Goal: Information Seeking & Learning: Learn about a topic

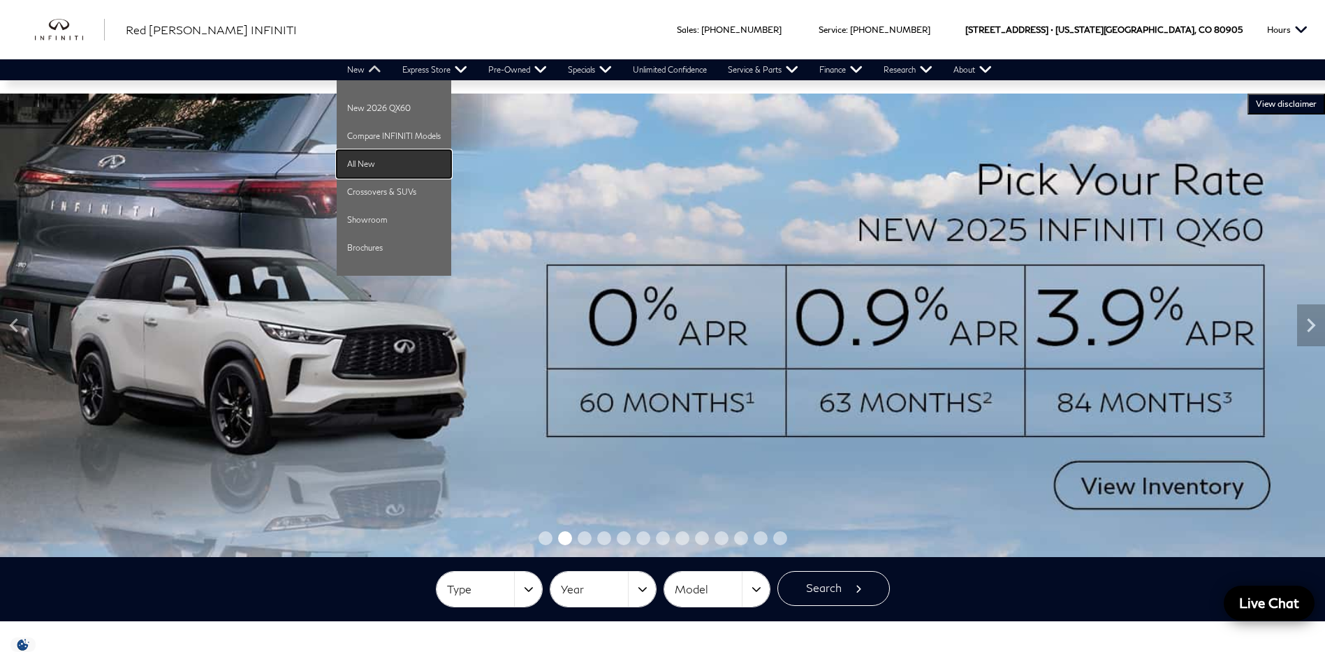
click at [375, 166] on link "All New" at bounding box center [394, 164] width 115 height 28
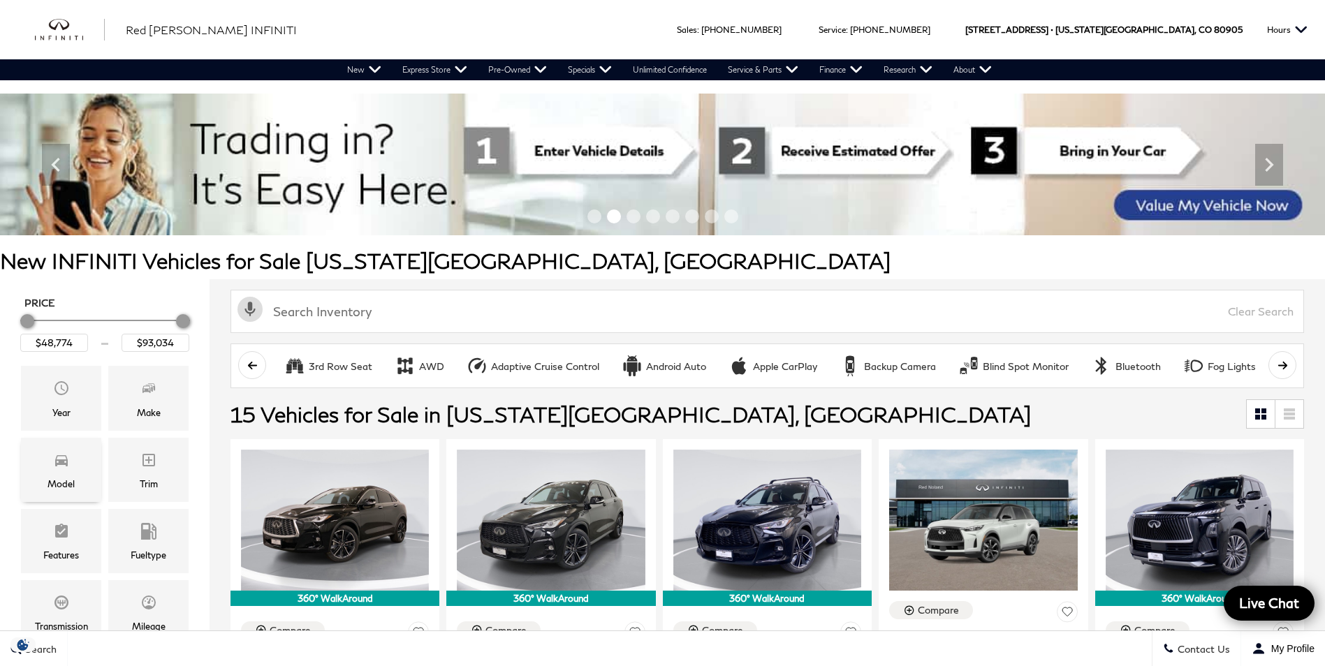
click at [79, 462] on div "Model" at bounding box center [61, 470] width 80 height 64
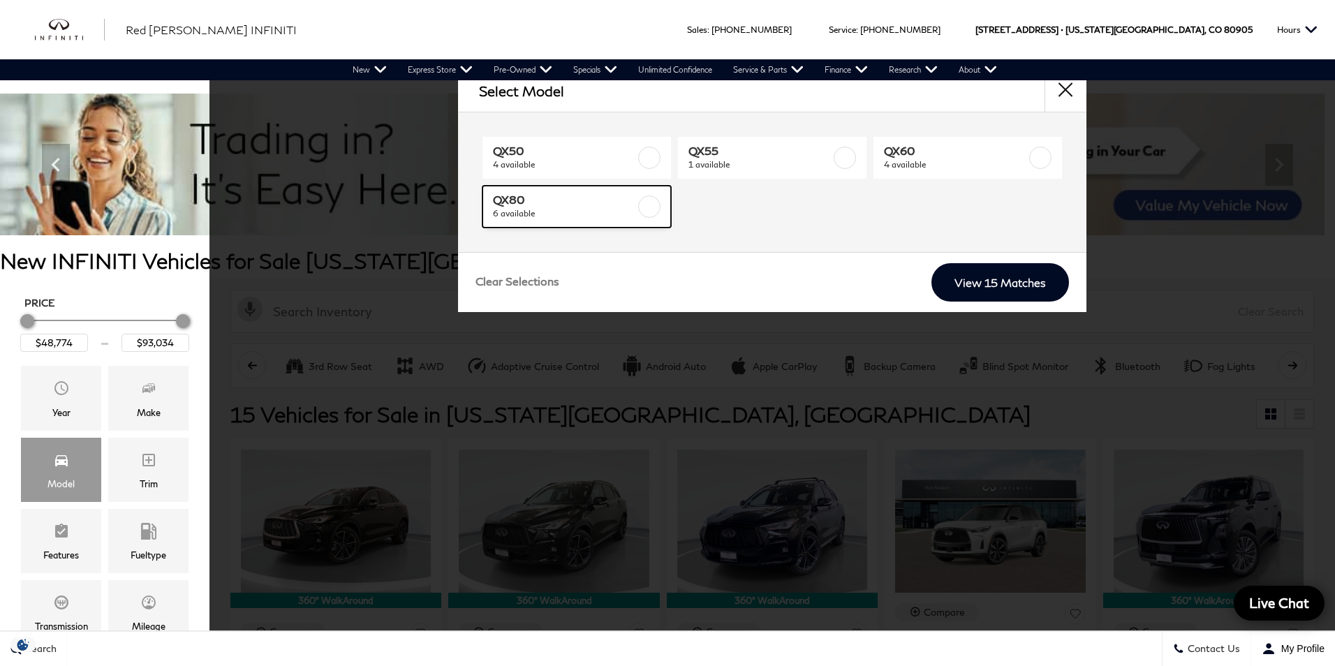
click at [645, 198] on label at bounding box center [649, 207] width 22 height 22
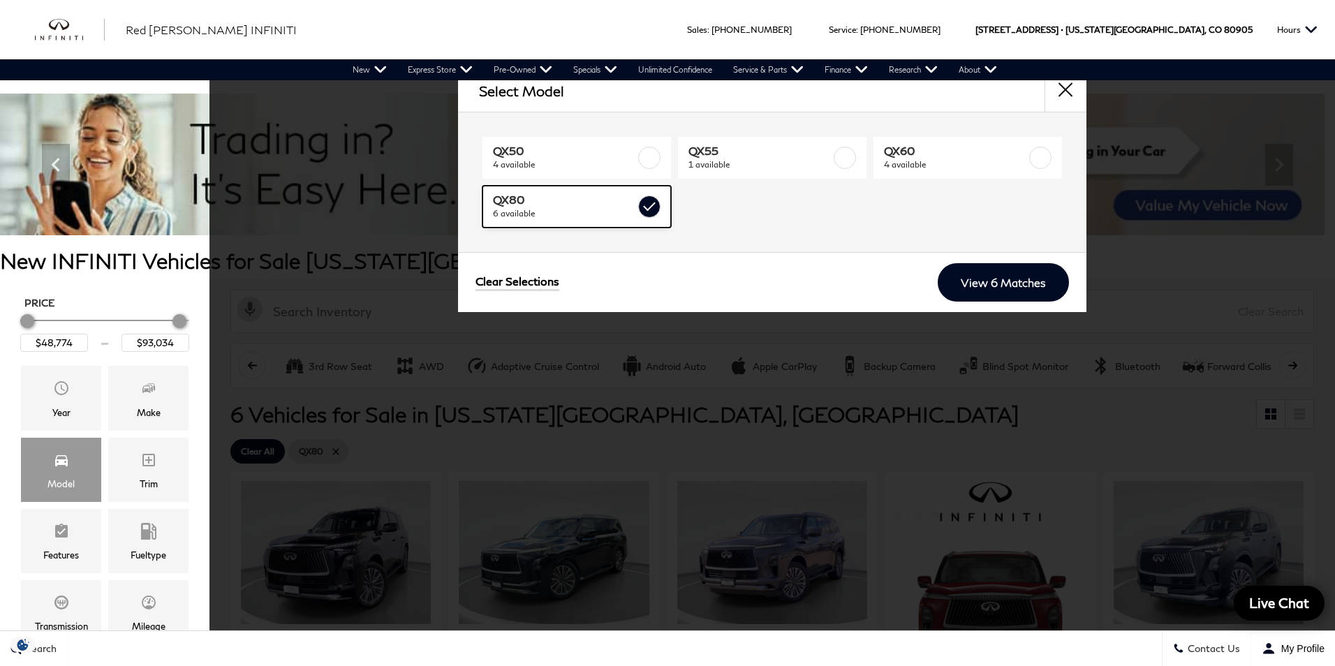
type input "$85,389"
checkbox input "true"
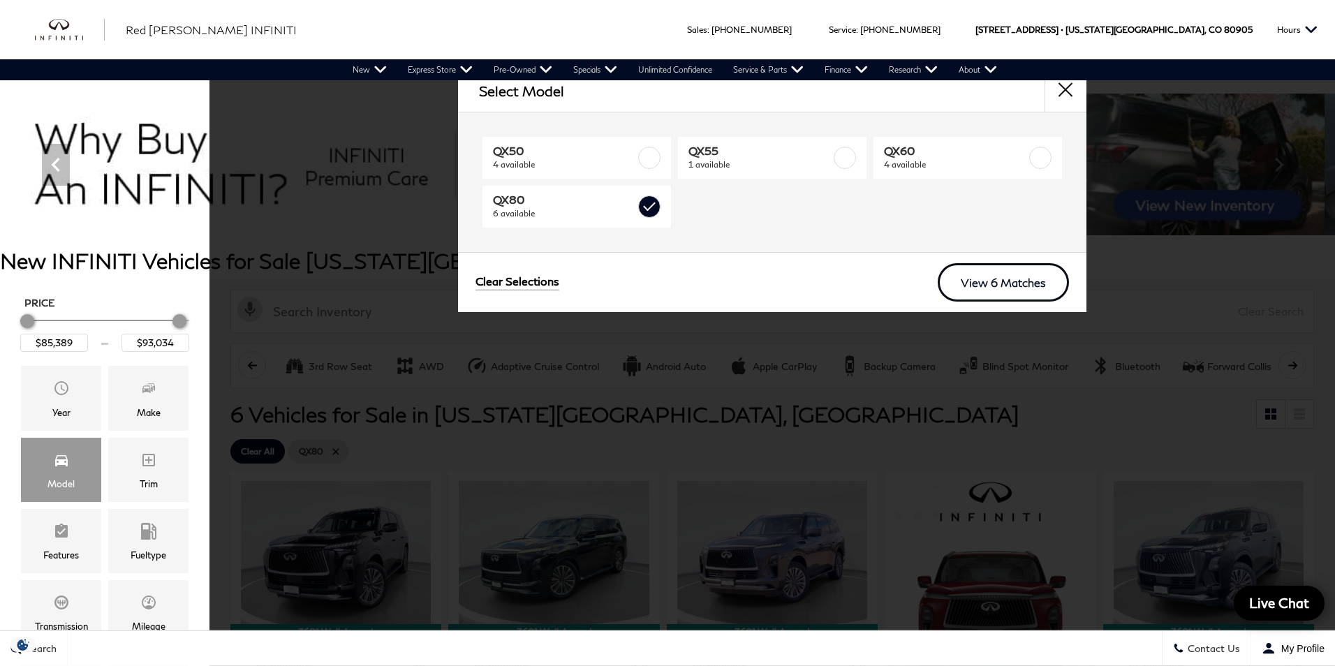
click at [1034, 281] on link "View 6 Matches" at bounding box center [1003, 282] width 131 height 38
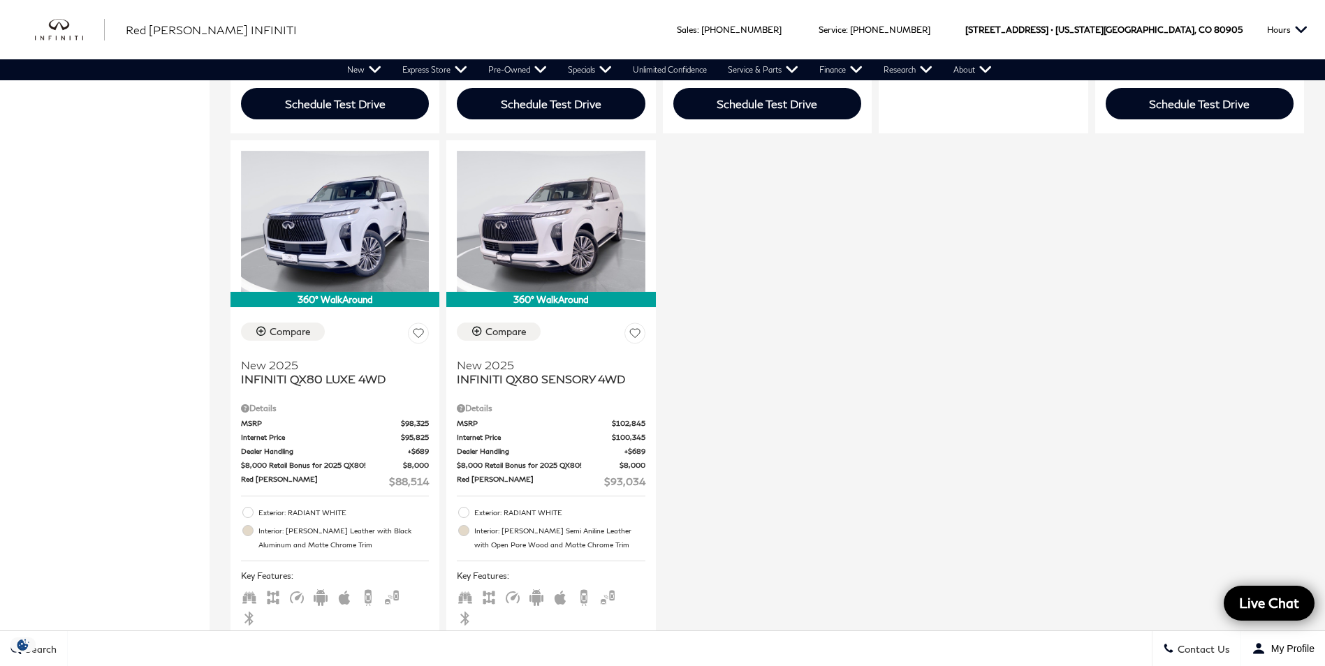
scroll to position [908, 0]
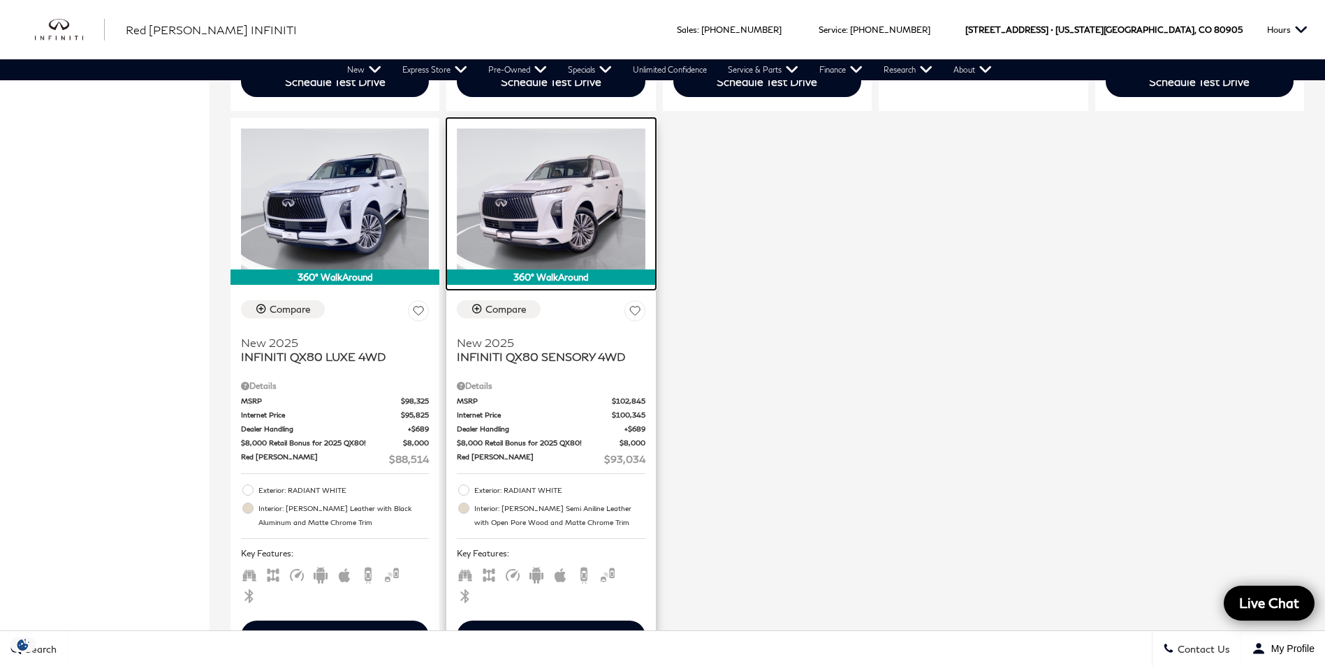
click at [608, 203] on img at bounding box center [551, 198] width 188 height 141
